Goal: Information Seeking & Learning: Learn about a topic

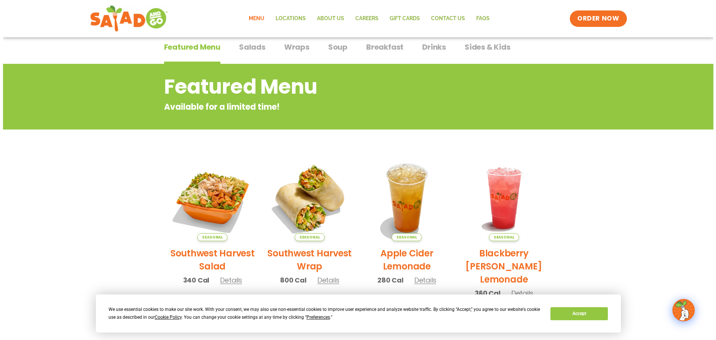
scroll to position [112, 0]
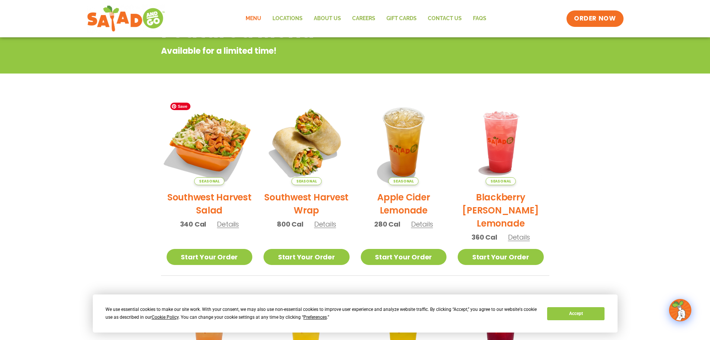
click at [209, 148] on img at bounding box center [209, 141] width 101 height 101
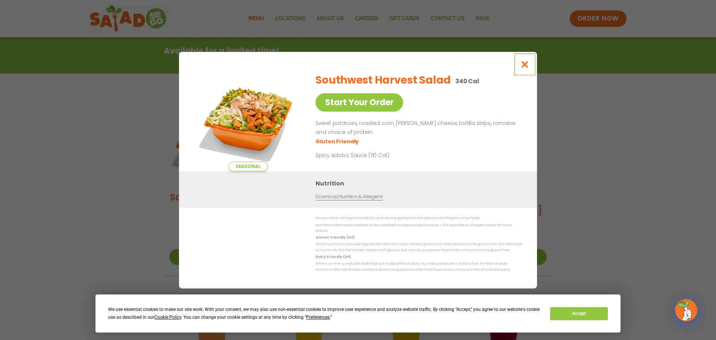
click at [523, 66] on icon "Close modal" at bounding box center [524, 64] width 9 height 8
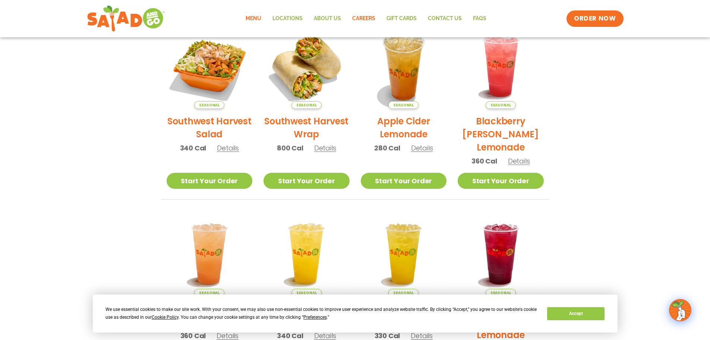
scroll to position [120, 0]
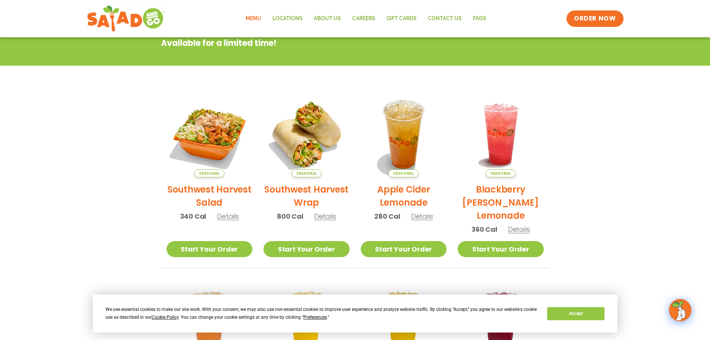
click at [257, 18] on link "Menu" at bounding box center [253, 18] width 27 height 17
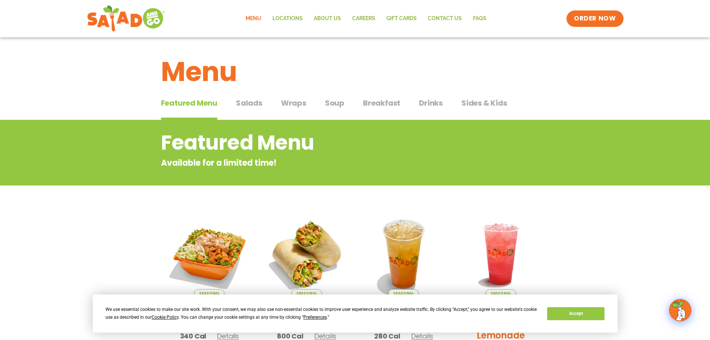
click at [252, 103] on span "Salads" at bounding box center [249, 102] width 26 height 11
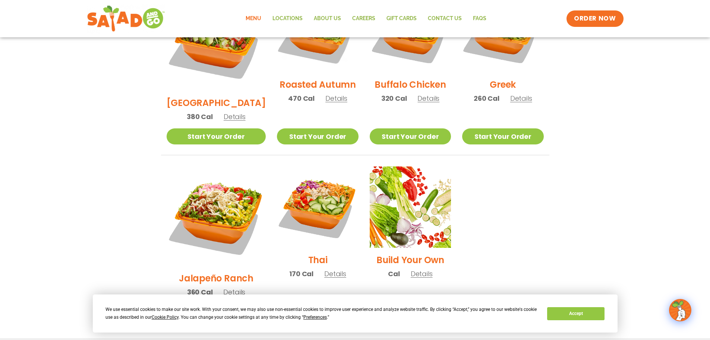
scroll to position [485, 0]
